Goal: Download file/media

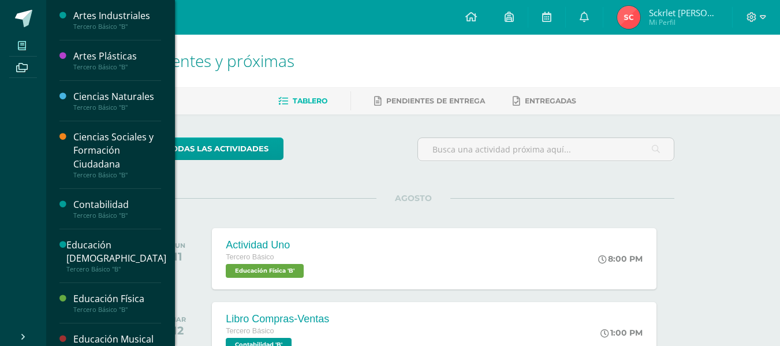
click at [25, 48] on icon at bounding box center [22, 45] width 8 height 9
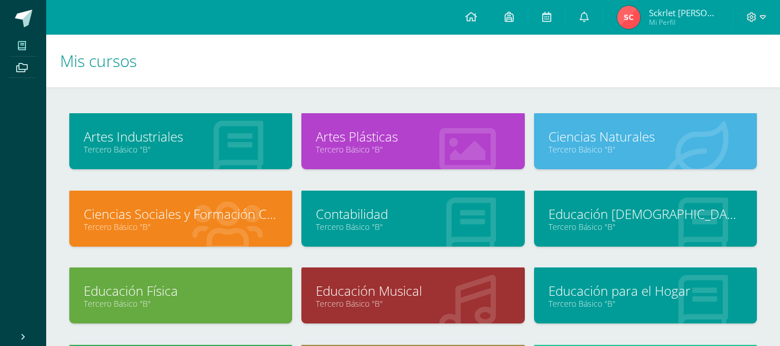
scroll to position [223, 0]
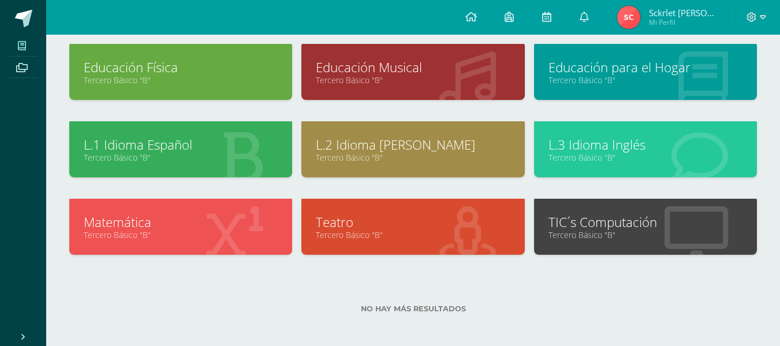
click at [156, 222] on link "Matemática" at bounding box center [181, 222] width 194 height 18
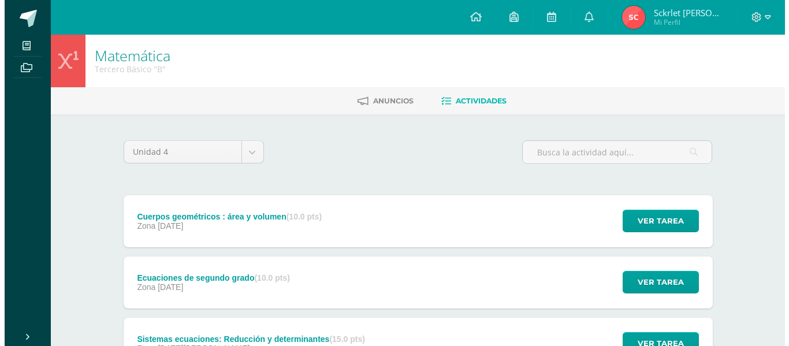
scroll to position [162, 0]
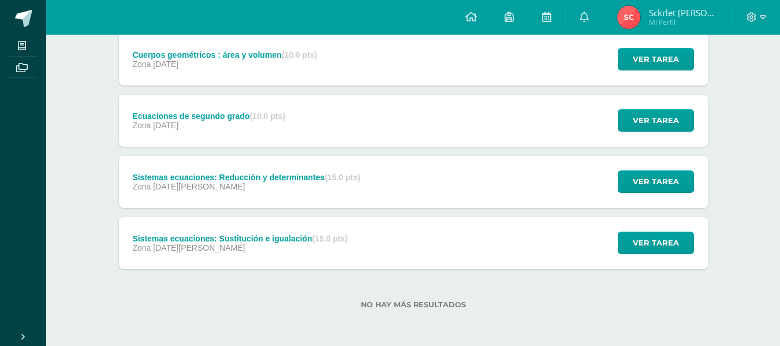
click at [358, 242] on div "Sistemas ecuaciones: Sustitución e igualación (15.0 pts) Zona 13 de Agosto" at bounding box center [240, 243] width 242 height 52
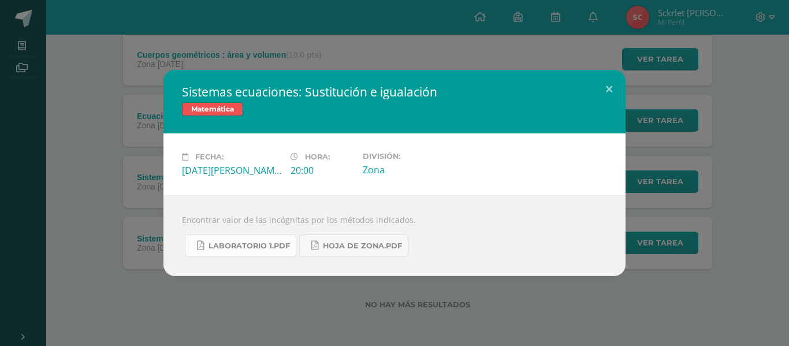
click at [275, 243] on span "Laboratorio 1.pdf" at bounding box center [248, 245] width 81 height 9
